Goal: Transaction & Acquisition: Book appointment/travel/reservation

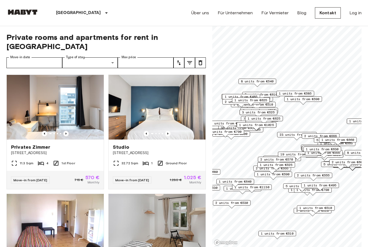
click at [129, 144] on span "Studio" at bounding box center [121, 147] width 16 height 6
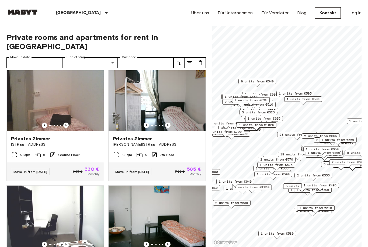
scroll to position [723, 0]
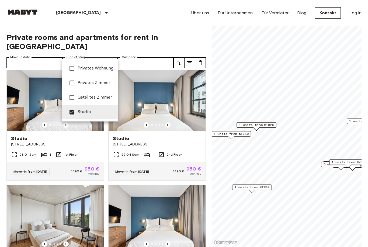
type input "******"
click at [1, 102] on div at bounding box center [184, 123] width 368 height 247
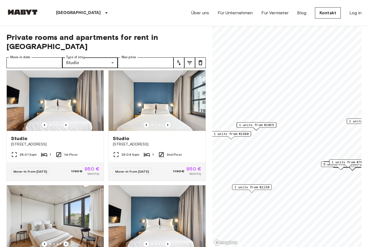
click at [168, 124] on icon "Previous image" at bounding box center [167, 125] width 1 height 2
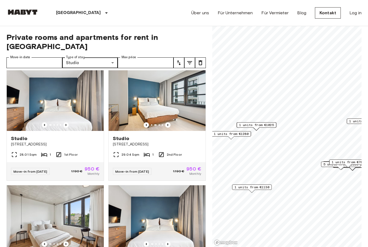
click at [169, 122] on icon "Previous image" at bounding box center [167, 124] width 5 height 5
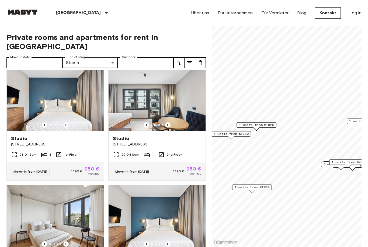
click at [170, 122] on icon "Previous image" at bounding box center [167, 124] width 5 height 5
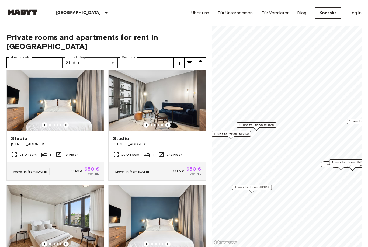
click at [169, 122] on icon "Previous image" at bounding box center [167, 124] width 5 height 5
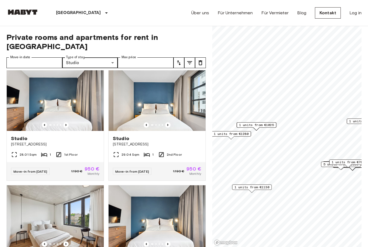
click at [169, 122] on icon "Previous image" at bounding box center [167, 124] width 5 height 5
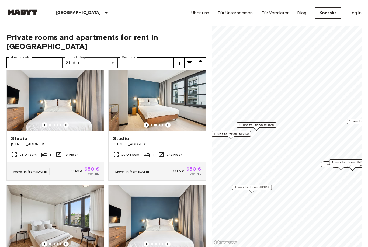
click at [169, 122] on icon "Previous image" at bounding box center [167, 124] width 5 height 5
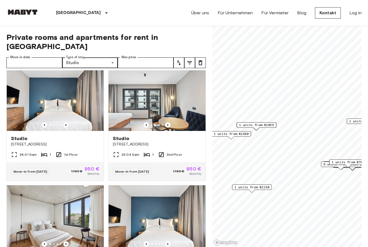
click at [168, 122] on icon "Previous image" at bounding box center [167, 124] width 5 height 5
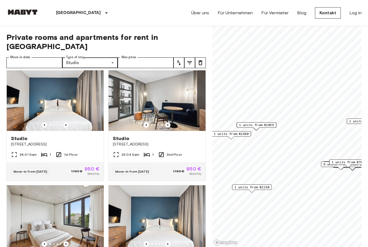
click at [170, 122] on icon "Previous image" at bounding box center [167, 124] width 5 height 5
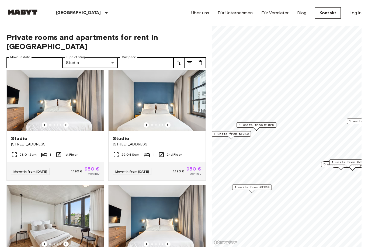
click at [185, 98] on img at bounding box center [157, 98] width 97 height 65
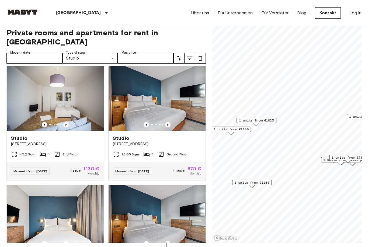
scroll to position [1076, 0]
click at [184, 95] on img at bounding box center [157, 98] width 97 height 65
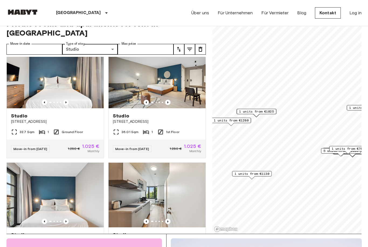
scroll to position [1327, 0]
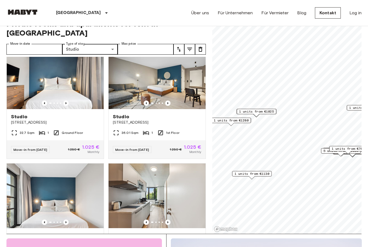
click at [189, 76] on img at bounding box center [157, 76] width 97 height 65
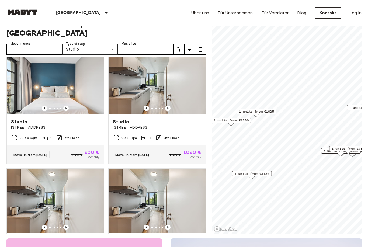
scroll to position [1441, 0]
click at [183, 86] on img at bounding box center [157, 81] width 97 height 65
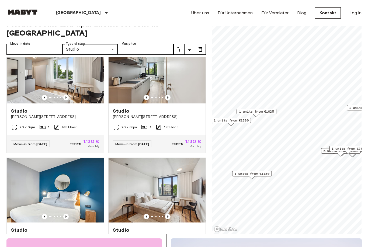
scroll to position [1690, 0]
click at [176, 69] on img at bounding box center [157, 71] width 97 height 65
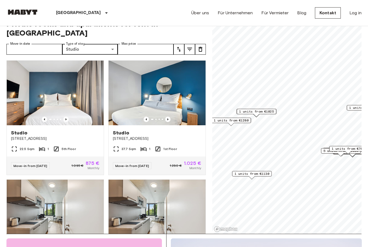
scroll to position [1907, 0]
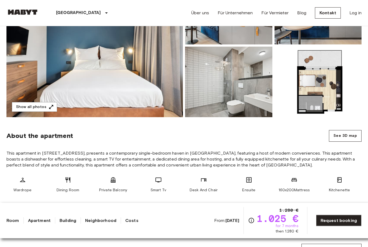
scroll to position [101, 0]
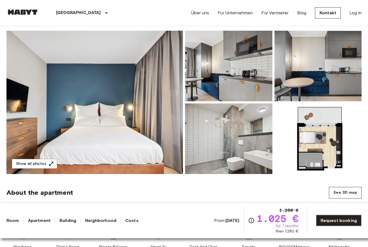
click at [58, 145] on img at bounding box center [94, 102] width 176 height 143
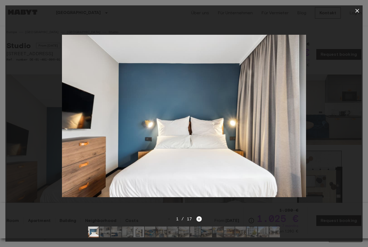
scroll to position [0, 0]
click at [200, 217] on icon "Next image" at bounding box center [198, 218] width 5 height 5
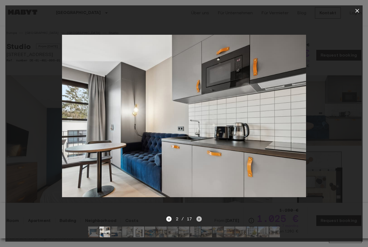
click at [200, 217] on icon "Next image" at bounding box center [198, 218] width 5 height 5
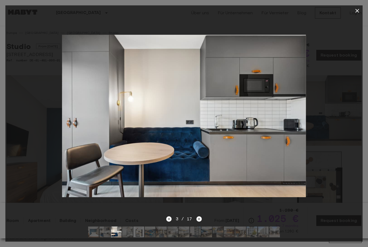
click at [200, 218] on icon "Next image" at bounding box center [198, 218] width 5 height 5
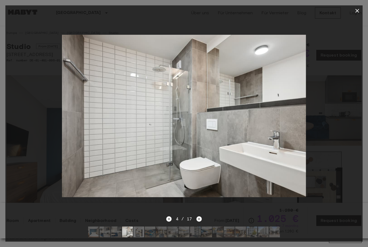
click at [200, 217] on icon "Next image" at bounding box center [198, 218] width 5 height 5
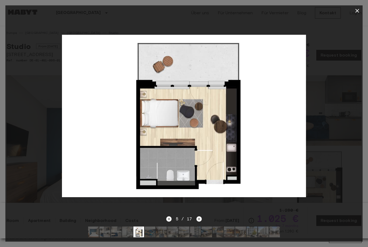
click at [201, 217] on icon "Next image" at bounding box center [198, 218] width 5 height 5
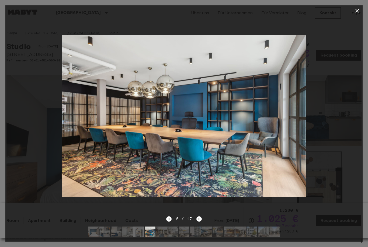
click at [201, 218] on icon "Next image" at bounding box center [198, 218] width 5 height 5
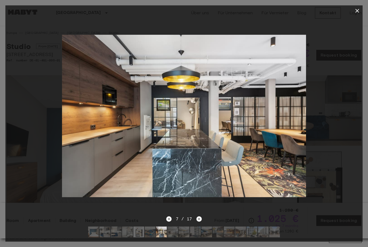
click at [202, 218] on icon "Next image" at bounding box center [198, 218] width 5 height 5
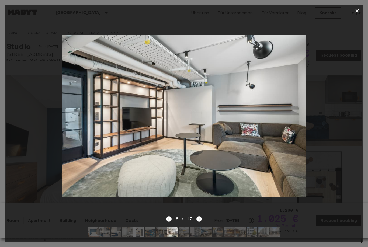
click at [202, 217] on div "8 / 17" at bounding box center [183, 229] width 357 height 26
click at [201, 217] on icon "Next image" at bounding box center [198, 218] width 5 height 5
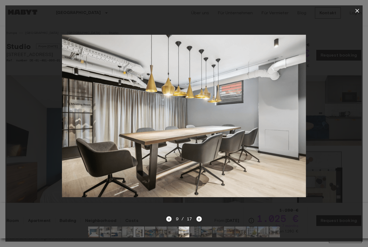
click at [201, 219] on icon "Next image" at bounding box center [198, 218] width 5 height 5
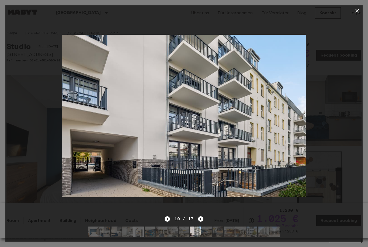
click at [200, 218] on icon "Next image" at bounding box center [200, 218] width 5 height 5
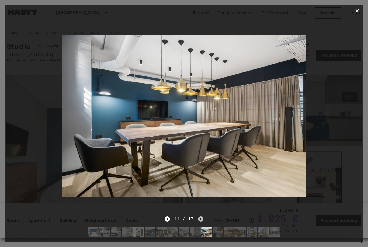
click at [200, 219] on icon "Next image" at bounding box center [200, 219] width 1 height 2
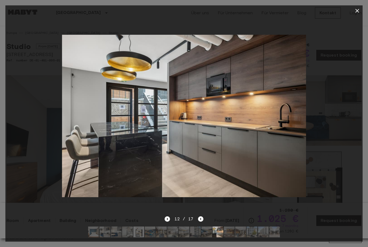
click at [202, 217] on icon "Next image" at bounding box center [200, 218] width 5 height 5
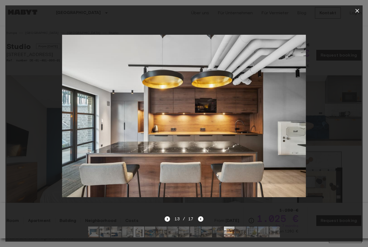
click at [202, 219] on icon "Next image" at bounding box center [200, 218] width 5 height 5
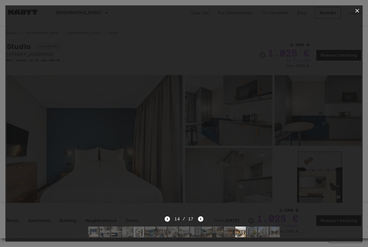
click at [202, 217] on icon "Next image" at bounding box center [200, 218] width 5 height 5
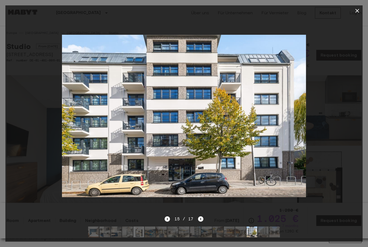
click at [202, 218] on icon "Next image" at bounding box center [200, 218] width 5 height 5
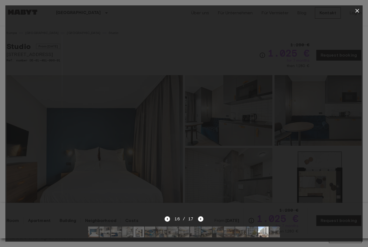
click at [201, 217] on icon "Next image" at bounding box center [200, 218] width 5 height 5
click at [201, 218] on div "17 / 17" at bounding box center [184, 219] width 39 height 6
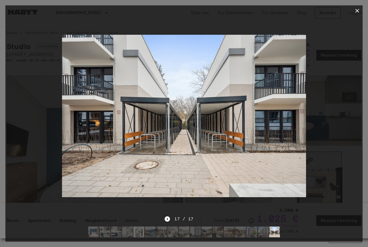
click at [364, 10] on div at bounding box center [184, 123] width 368 height 247
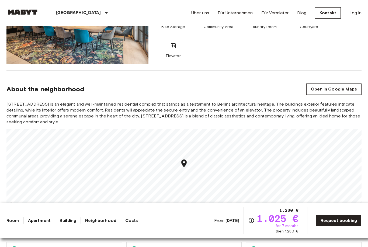
scroll to position [394, 0]
click at [335, 226] on link "Request booking" at bounding box center [339, 220] width 46 height 11
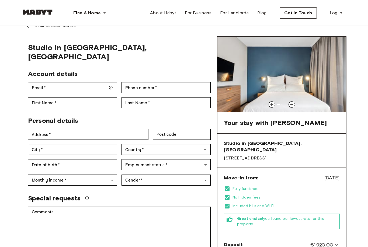
scroll to position [9, 0]
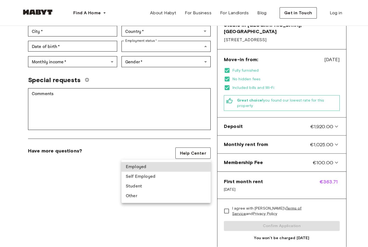
scroll to position [126, 0]
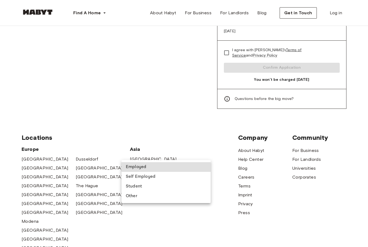
click at [205, 227] on div at bounding box center [184, 123] width 368 height 247
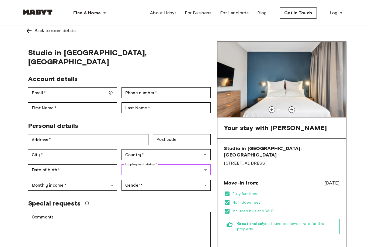
scroll to position [0, 0]
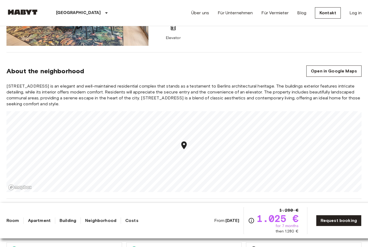
click at [341, 74] on link "Open in Google Maps" at bounding box center [333, 70] width 55 height 11
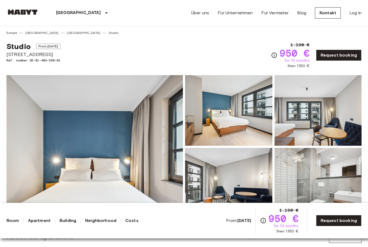
click at [54, 147] on img at bounding box center [94, 146] width 176 height 143
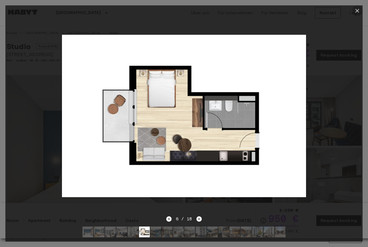
click at [359, 9] on icon "button" at bounding box center [357, 11] width 6 height 6
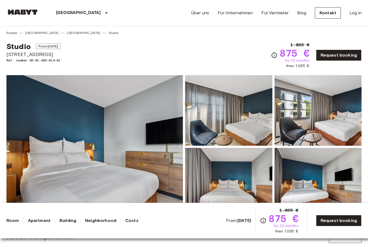
click at [51, 155] on img at bounding box center [94, 146] width 176 height 143
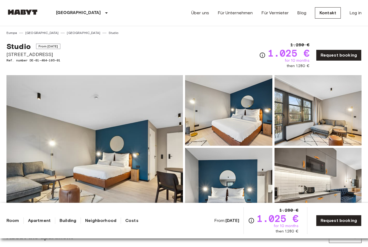
click at [43, 154] on img at bounding box center [94, 146] width 176 height 143
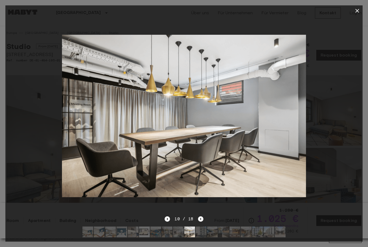
click at [359, 12] on icon "button" at bounding box center [357, 11] width 4 height 4
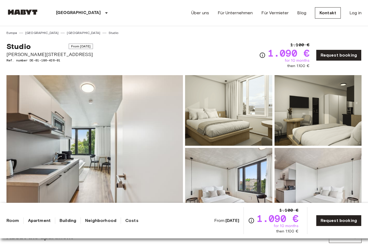
click at [49, 152] on img at bounding box center [94, 146] width 176 height 143
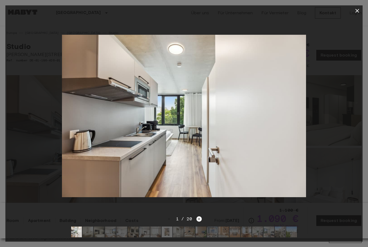
click at [360, 11] on icon "button" at bounding box center [357, 11] width 6 height 6
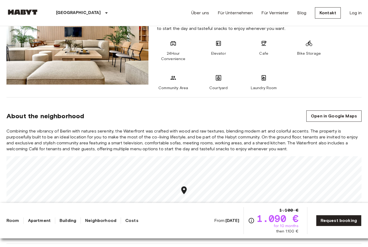
scroll to position [375, 0]
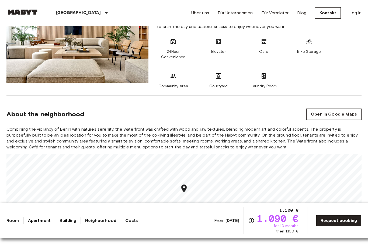
click at [335, 117] on link "Open in Google Maps" at bounding box center [333, 114] width 55 height 11
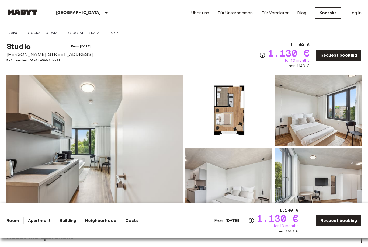
click at [44, 138] on img at bounding box center [94, 146] width 176 height 143
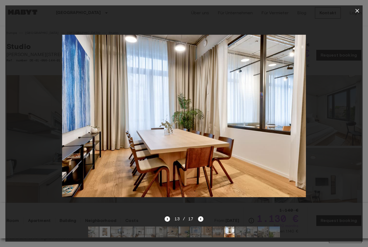
click at [358, 11] on icon "button" at bounding box center [357, 11] width 6 height 6
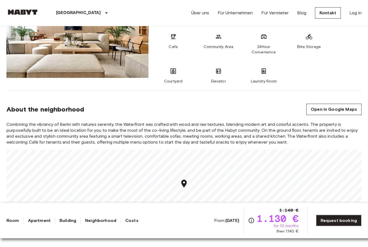
scroll to position [380, 0]
